Goal: Task Accomplishment & Management: Manage account settings

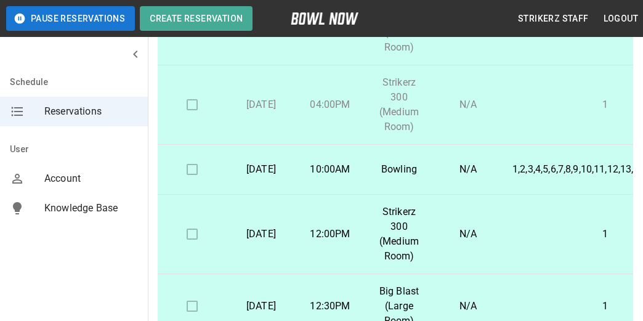
scroll to position [185, 0]
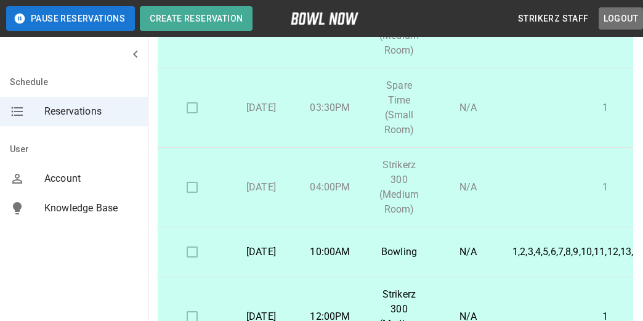
click at [620, 15] on button "Logout" at bounding box center [621, 18] width 44 height 23
